Goal: Task Accomplishment & Management: Manage account settings

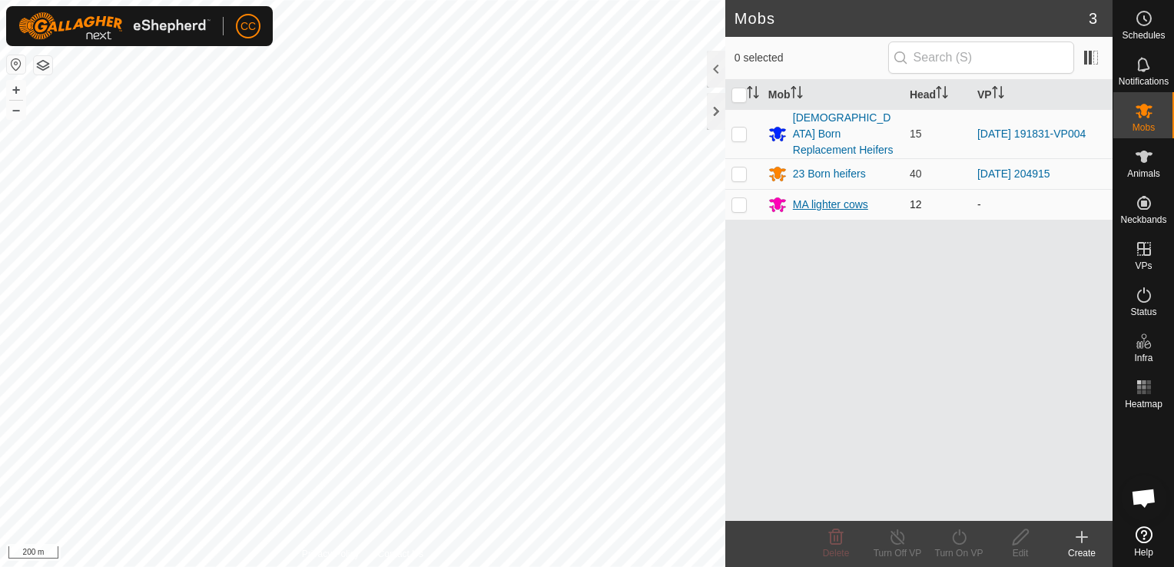
click at [830, 197] on div "MA lighter cows" at bounding box center [830, 205] width 75 height 16
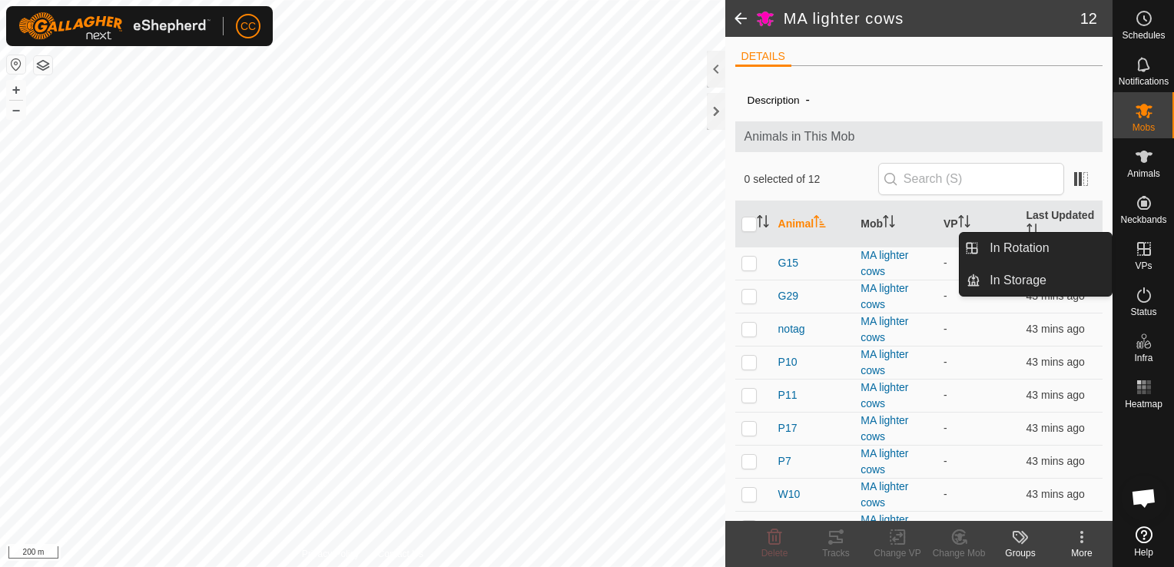
click at [1144, 251] on icon at bounding box center [1144, 249] width 14 height 14
click at [1058, 244] on link "In Rotation" at bounding box center [1046, 248] width 131 height 31
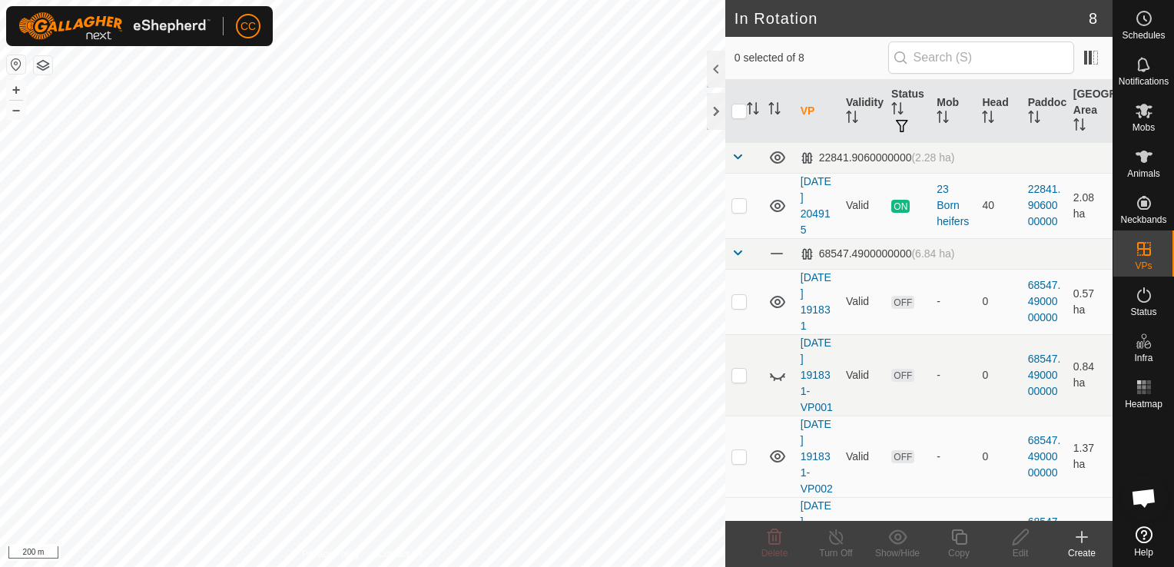
click at [1084, 540] on icon at bounding box center [1082, 537] width 18 height 18
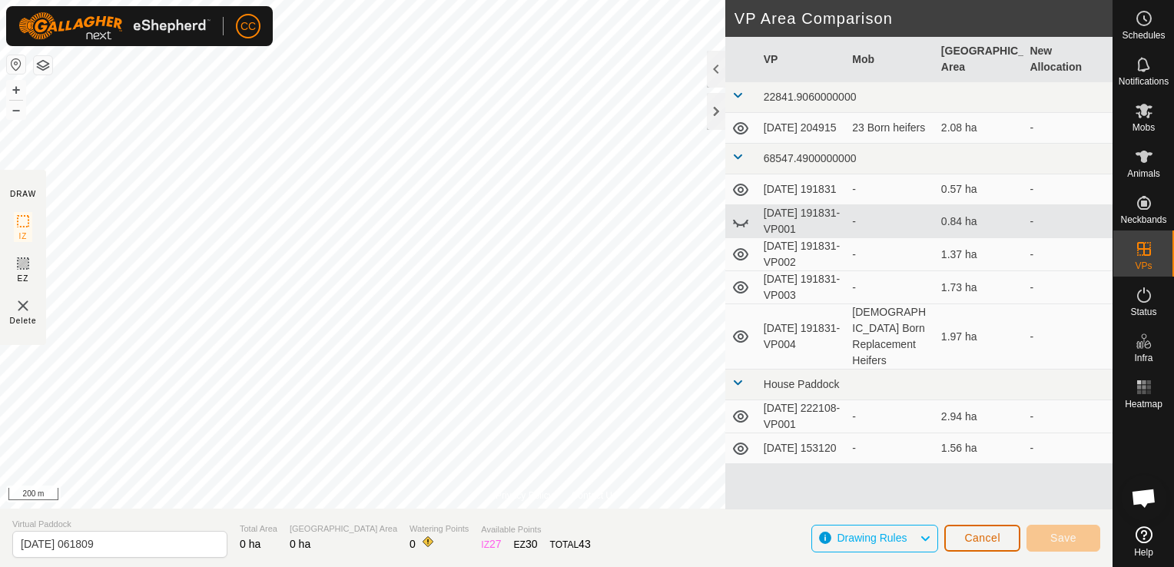
click at [978, 540] on span "Cancel" at bounding box center [983, 538] width 36 height 12
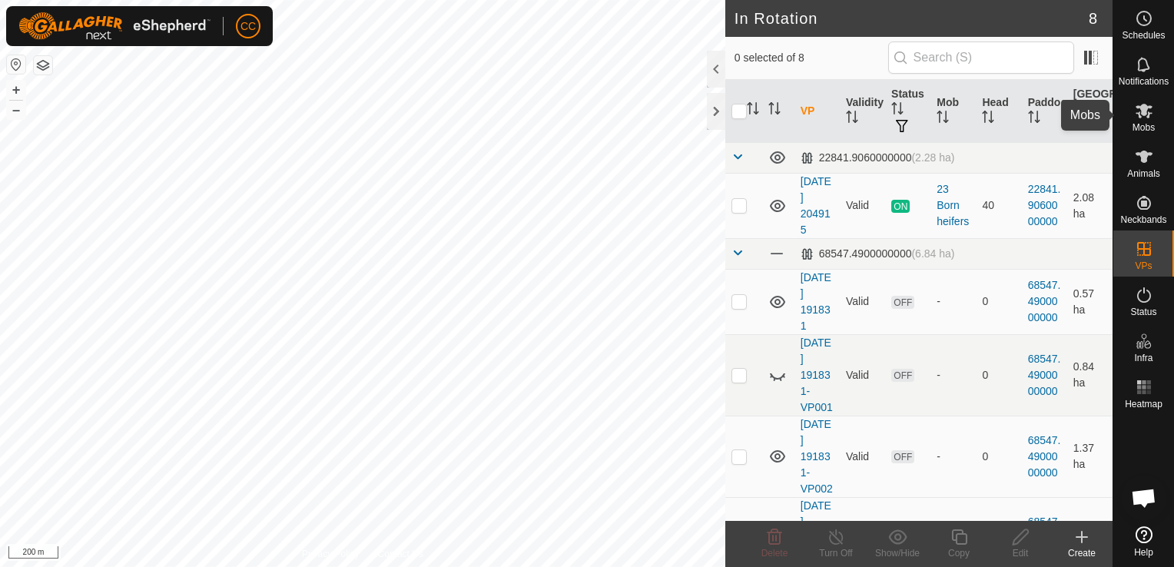
click at [1141, 114] on icon at bounding box center [1144, 111] width 17 height 15
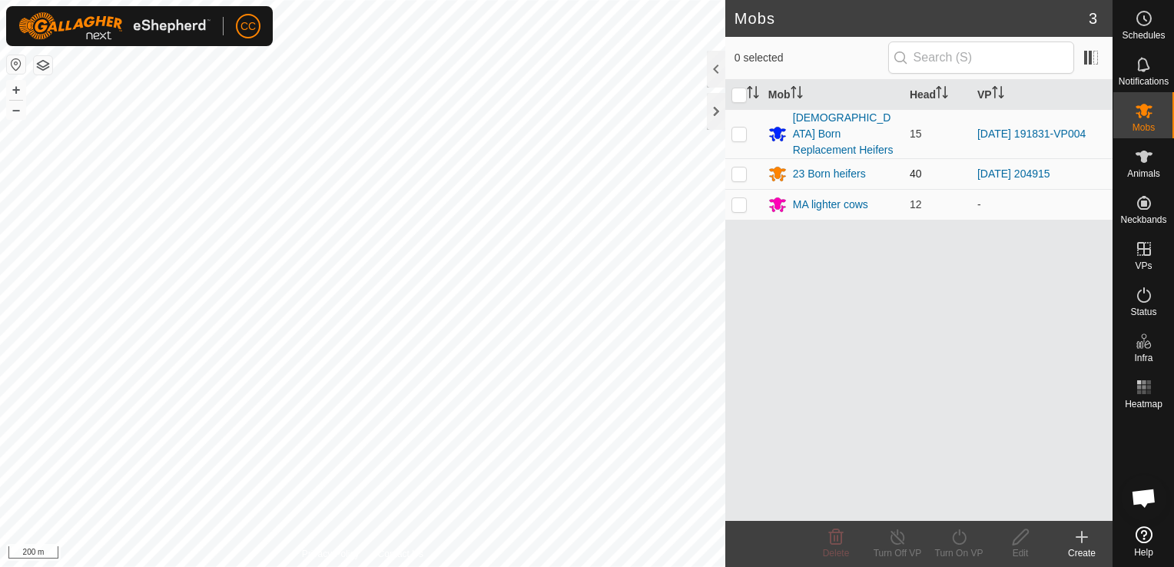
click at [739, 168] on p-checkbox at bounding box center [739, 174] width 15 height 12
checkbox input "true"
click at [740, 128] on p-checkbox at bounding box center [739, 134] width 15 height 12
checkbox input "true"
click at [895, 542] on icon at bounding box center [897, 537] width 19 height 18
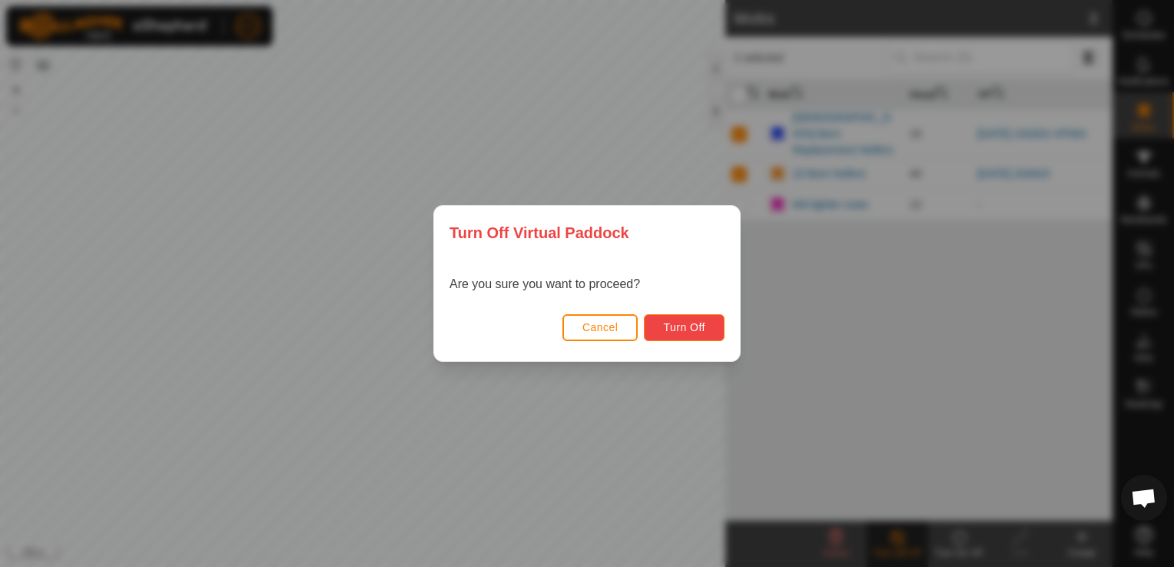
click at [681, 327] on span "Turn Off" at bounding box center [684, 327] width 42 height 12
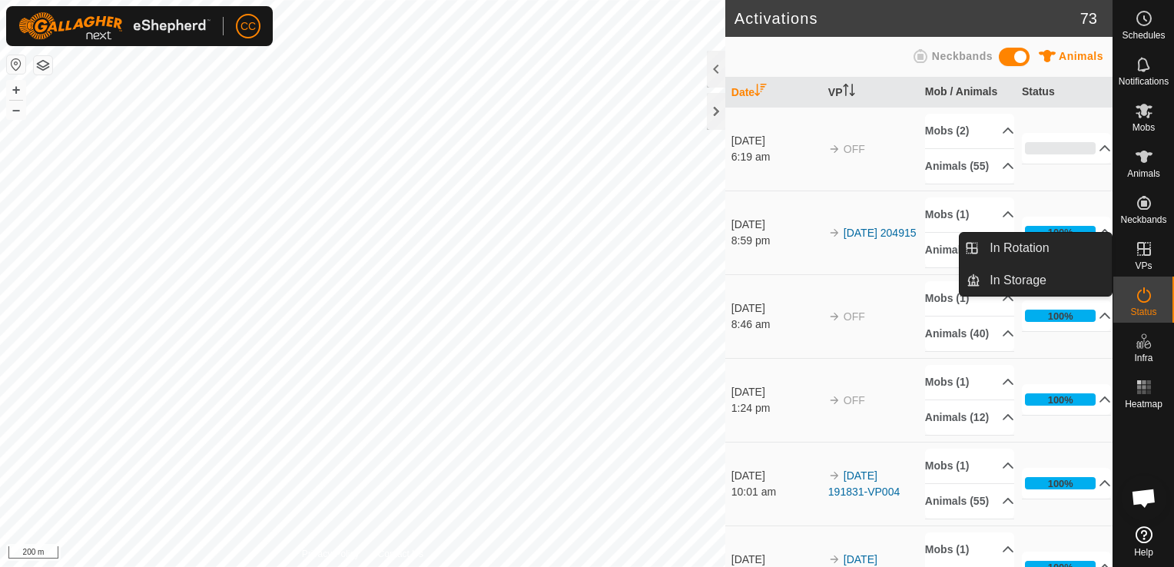
click at [1144, 246] on icon at bounding box center [1144, 249] width 18 height 18
click at [1061, 251] on link "In Rotation" at bounding box center [1046, 248] width 131 height 31
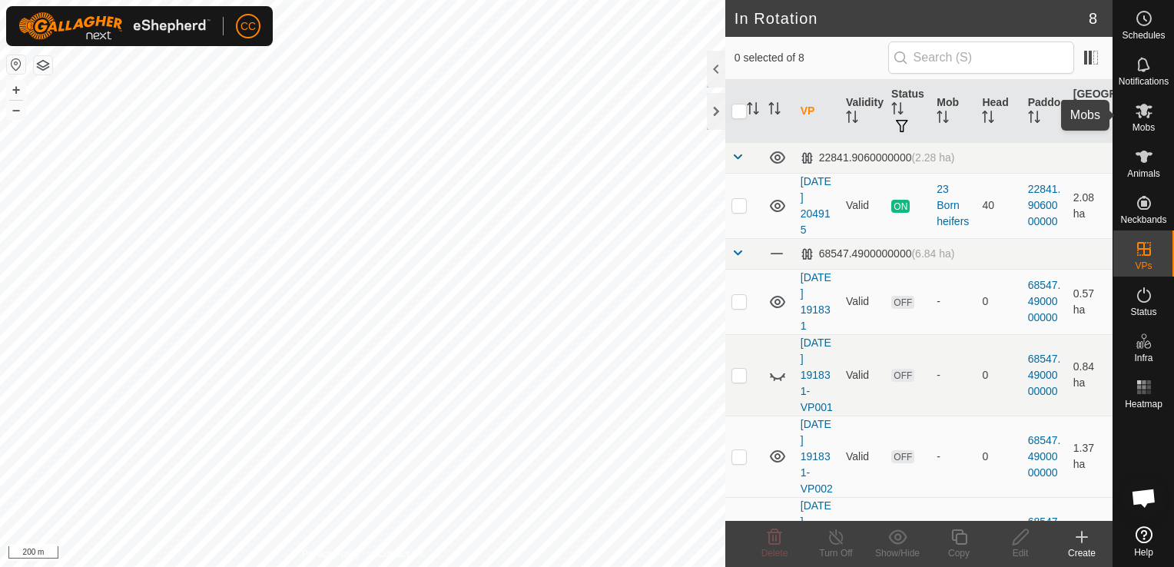
click at [1133, 128] on span "Mobs" at bounding box center [1144, 127] width 22 height 9
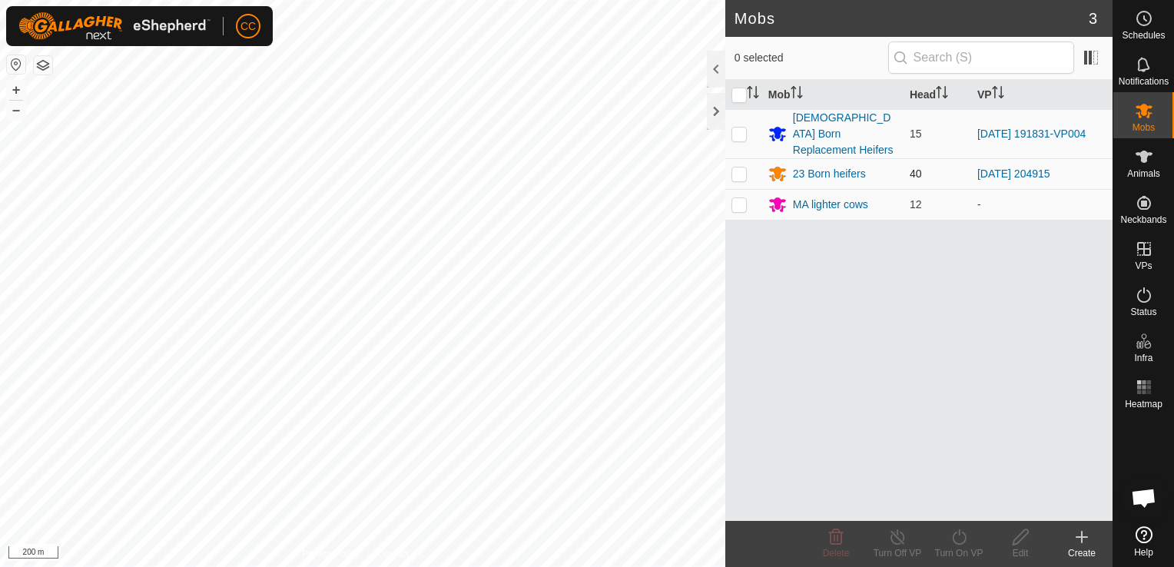
click at [735, 168] on p-checkbox at bounding box center [739, 174] width 15 height 12
checkbox input "true"
click at [740, 128] on p-checkbox at bounding box center [739, 134] width 15 height 12
checkbox input "false"
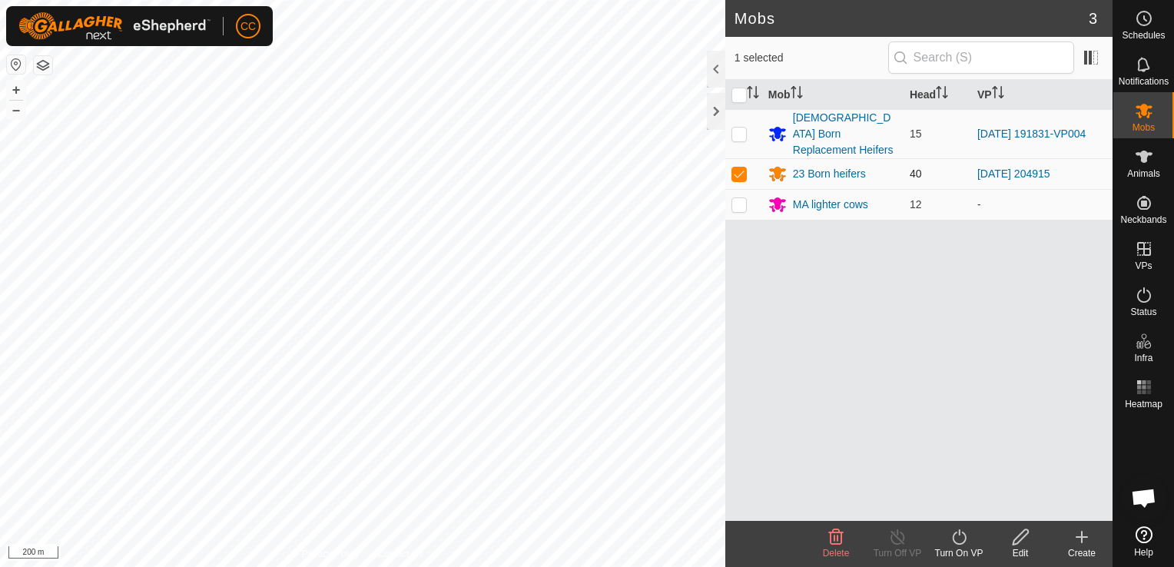
click at [738, 168] on p-checkbox at bounding box center [739, 174] width 15 height 12
checkbox input "false"
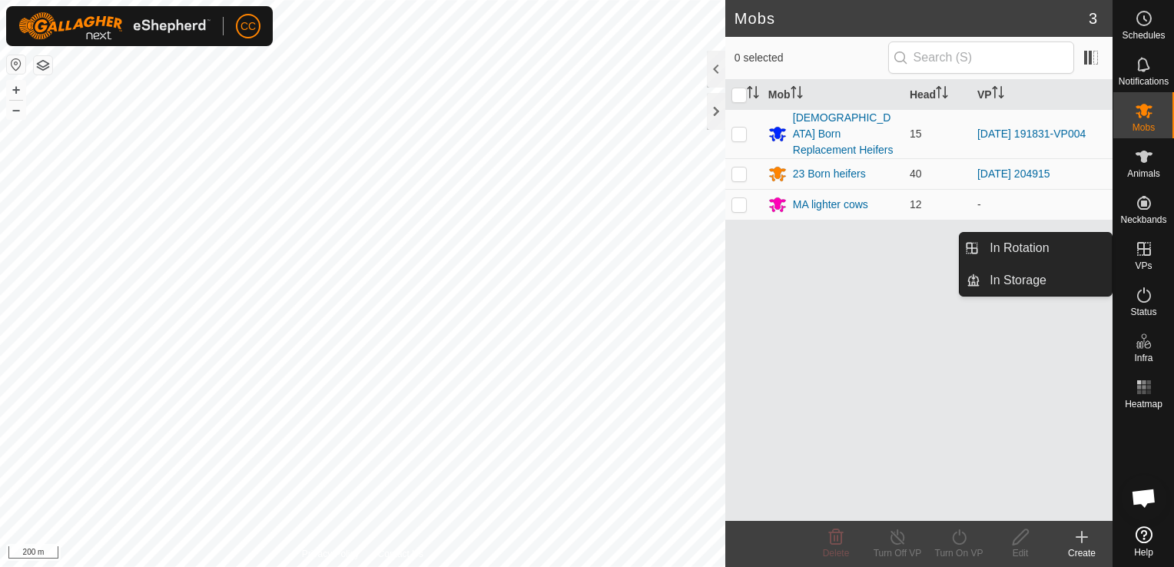
click at [1144, 247] on icon at bounding box center [1144, 249] width 14 height 14
click at [1054, 244] on link "In Rotation" at bounding box center [1046, 248] width 131 height 31
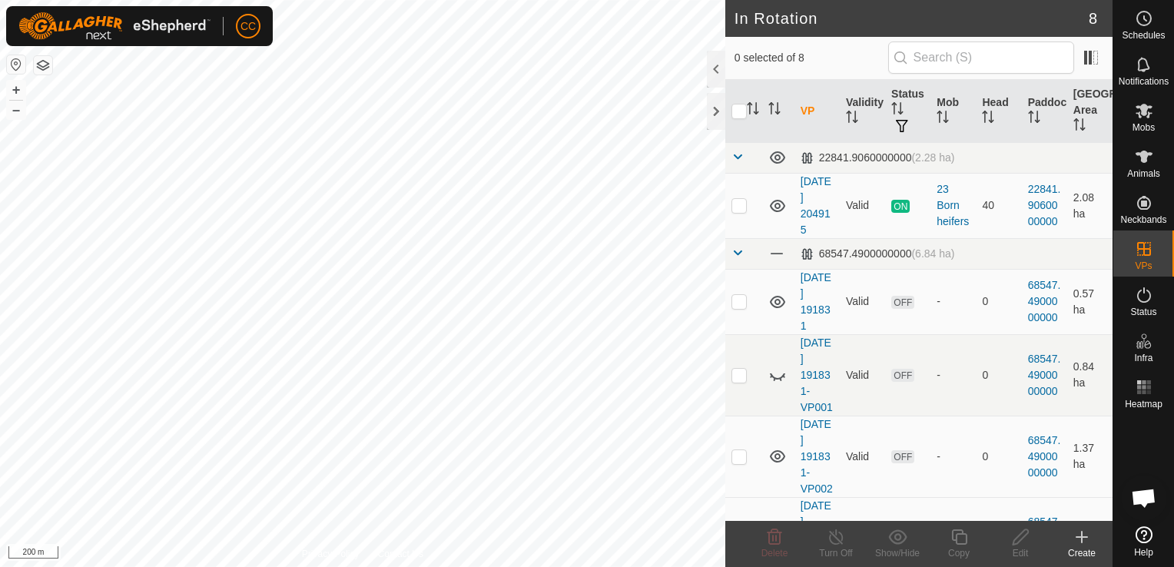
click at [1081, 537] on icon at bounding box center [1082, 537] width 11 height 0
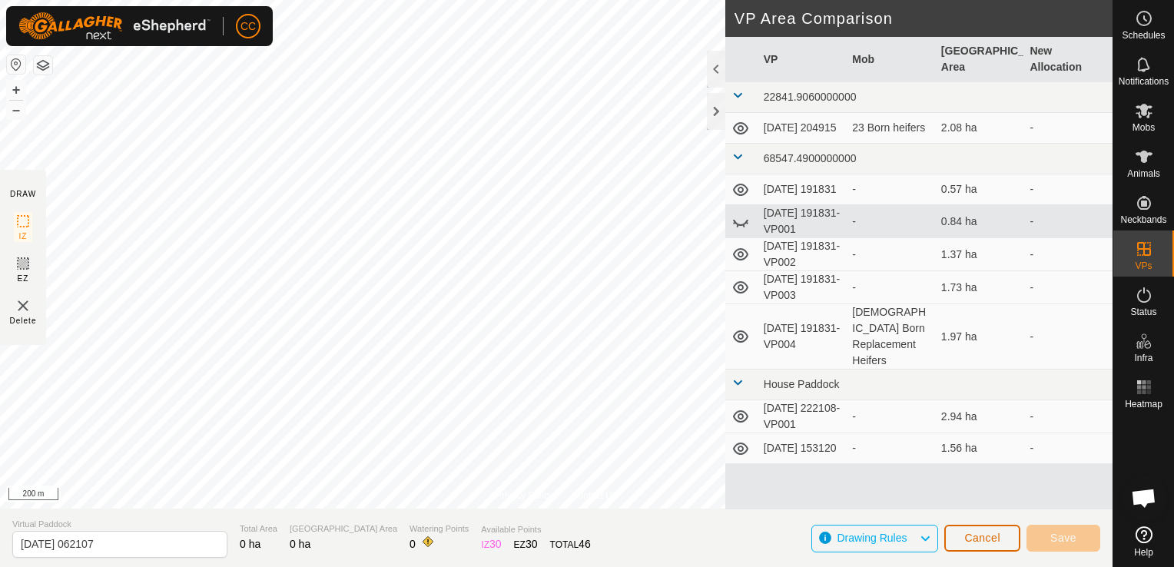
click at [981, 541] on span "Cancel" at bounding box center [983, 538] width 36 height 12
